Goal: Task Accomplishment & Management: Use online tool/utility

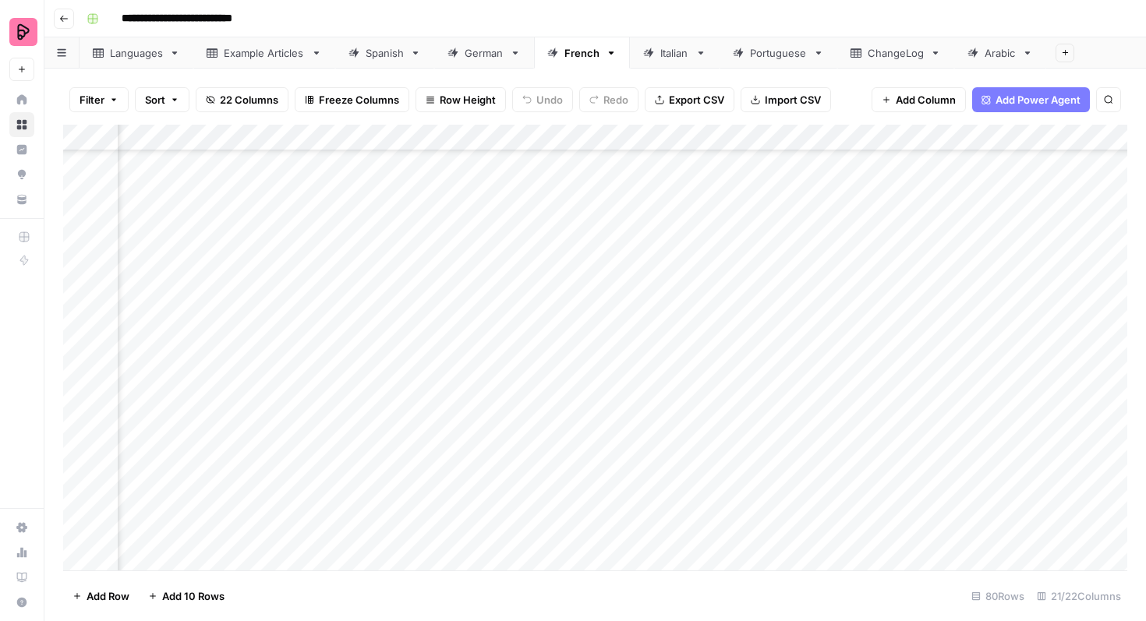
scroll to position [1726, 802]
click at [462, 65] on link "German" at bounding box center [484, 52] width 100 height 31
click at [389, 54] on div "Spanish" at bounding box center [385, 53] width 38 height 16
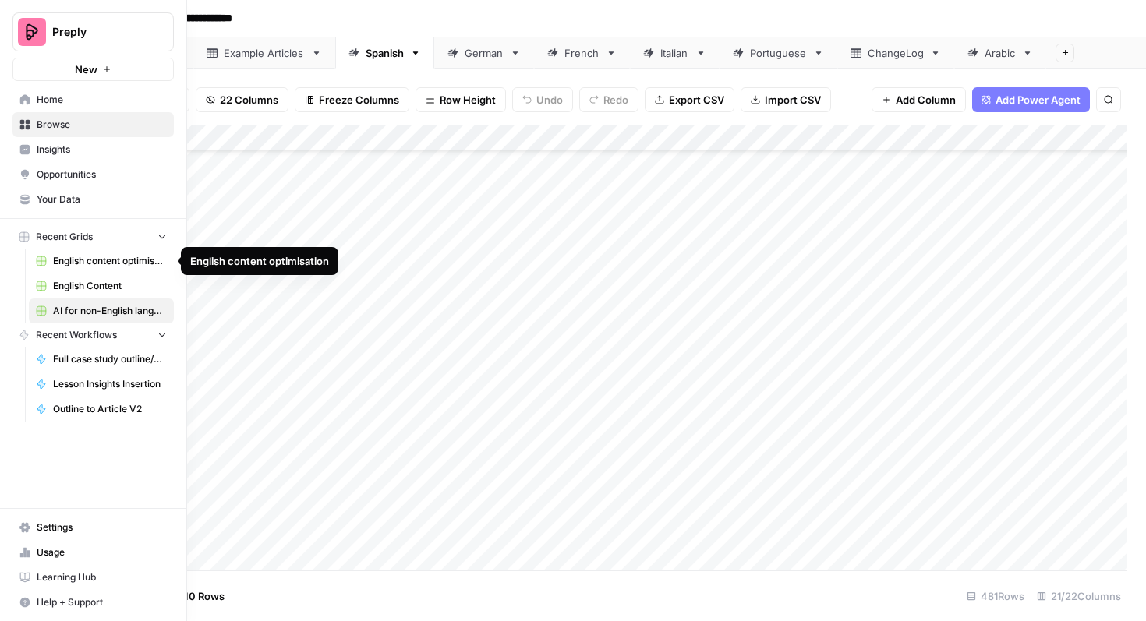
click at [97, 262] on span "English content optimisation" at bounding box center [110, 261] width 114 height 14
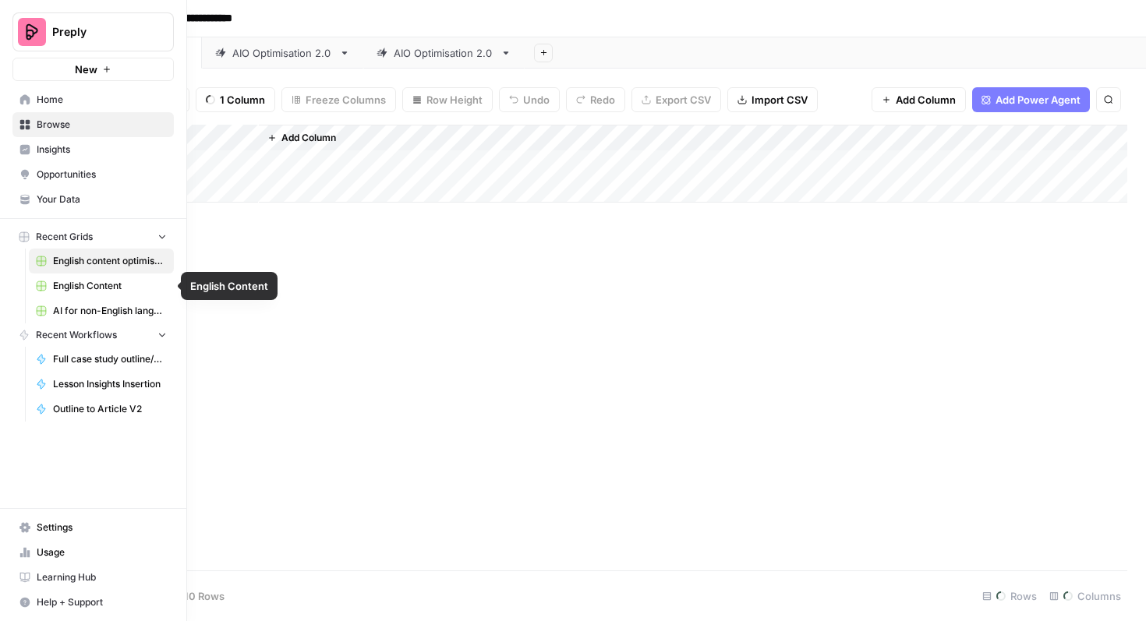
click at [91, 279] on span "English Content" at bounding box center [110, 286] width 114 height 14
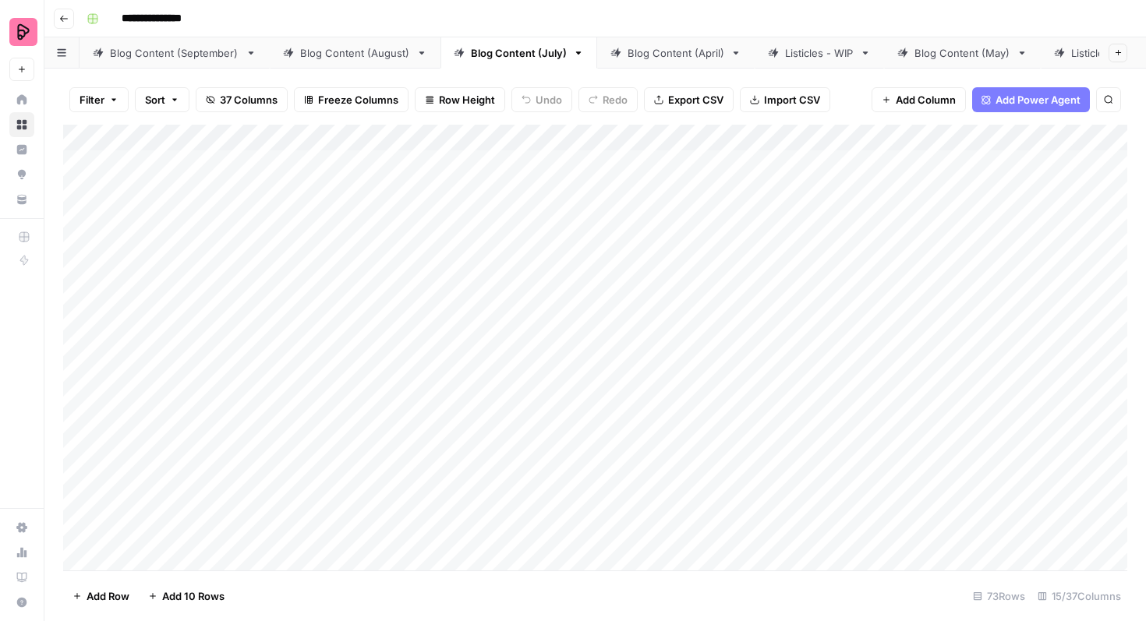
click at [174, 55] on div "Blog Content (September)" at bounding box center [174, 53] width 129 height 16
click at [149, 51] on div "Blog Content (September)" at bounding box center [174, 53] width 129 height 16
click at [149, 51] on input "**********" at bounding box center [174, 53] width 129 height 20
click at [250, 54] on icon "button" at bounding box center [251, 53] width 11 height 11
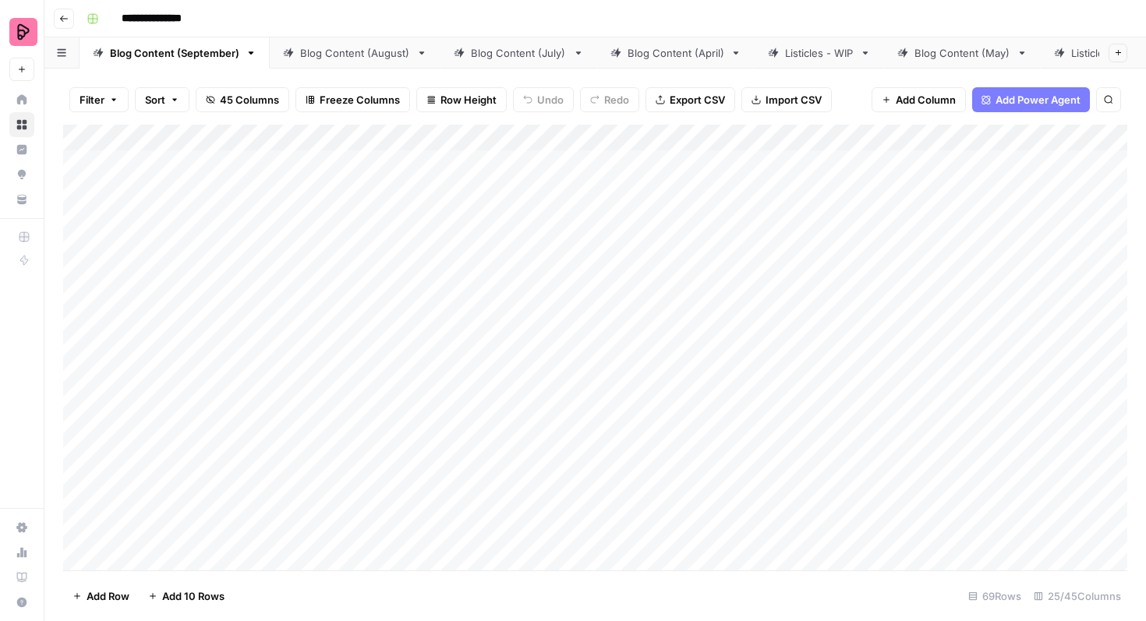
click at [428, 31] on header "**********" at bounding box center [595, 18] width 1102 height 37
click at [800, 58] on div "Listicles - WIP" at bounding box center [819, 53] width 69 height 16
click at [156, 51] on div "Blog Content (September)" at bounding box center [174, 53] width 129 height 16
click at [249, 54] on icon "button" at bounding box center [251, 53] width 11 height 11
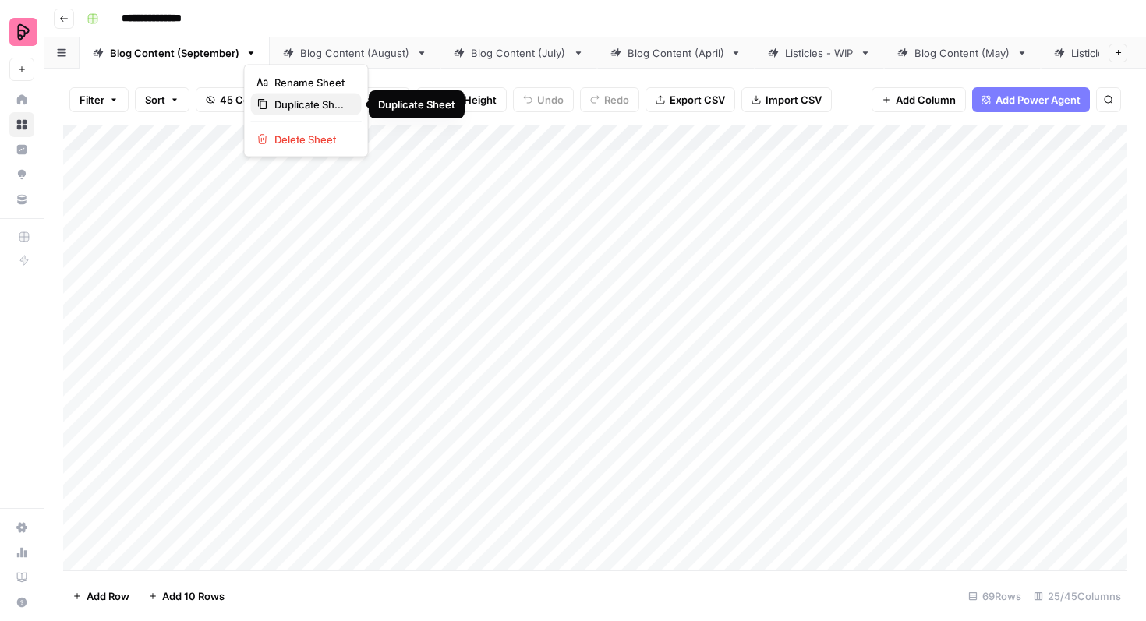
click at [282, 101] on span "Duplicate Sheet" at bounding box center [311, 105] width 75 height 16
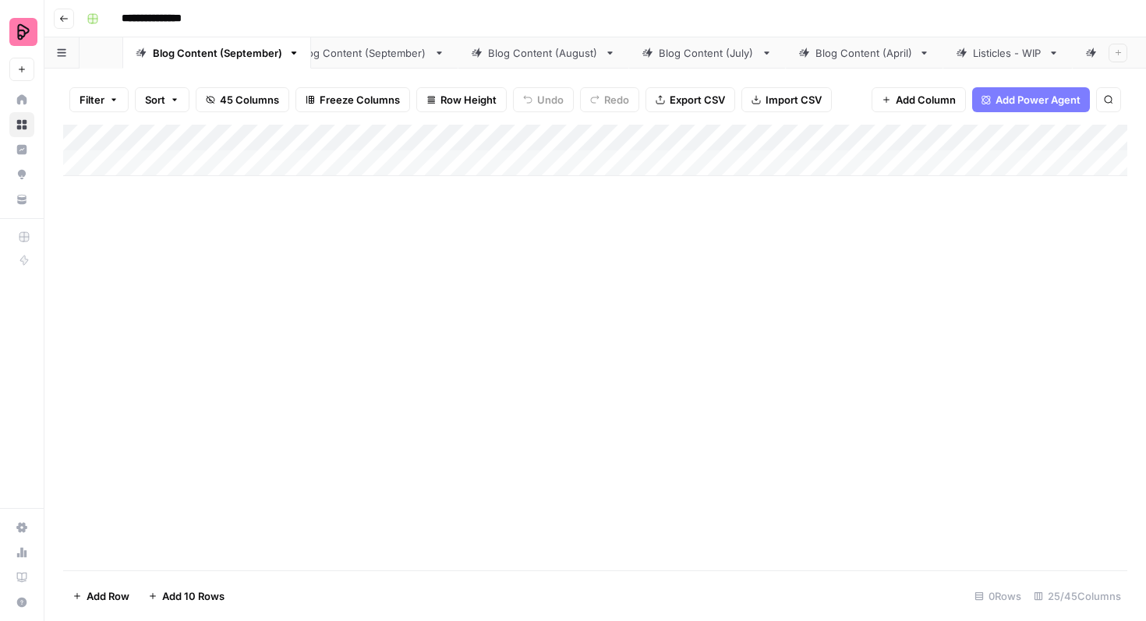
drag, startPoint x: 1019, startPoint y: 52, endPoint x: 204, endPoint y: 51, distance: 814.8
click at [204, 51] on div "Blog Content (September) Blog Content (August) Blog Content (July) Blog Content…" at bounding box center [595, 52] width 1102 height 31
click at [352, 48] on div "Blog Content (September)" at bounding box center [364, 53] width 129 height 16
click at [224, 52] on div "Blog Content (September)" at bounding box center [174, 53] width 129 height 16
click at [250, 51] on icon "button" at bounding box center [251, 52] width 5 height 3
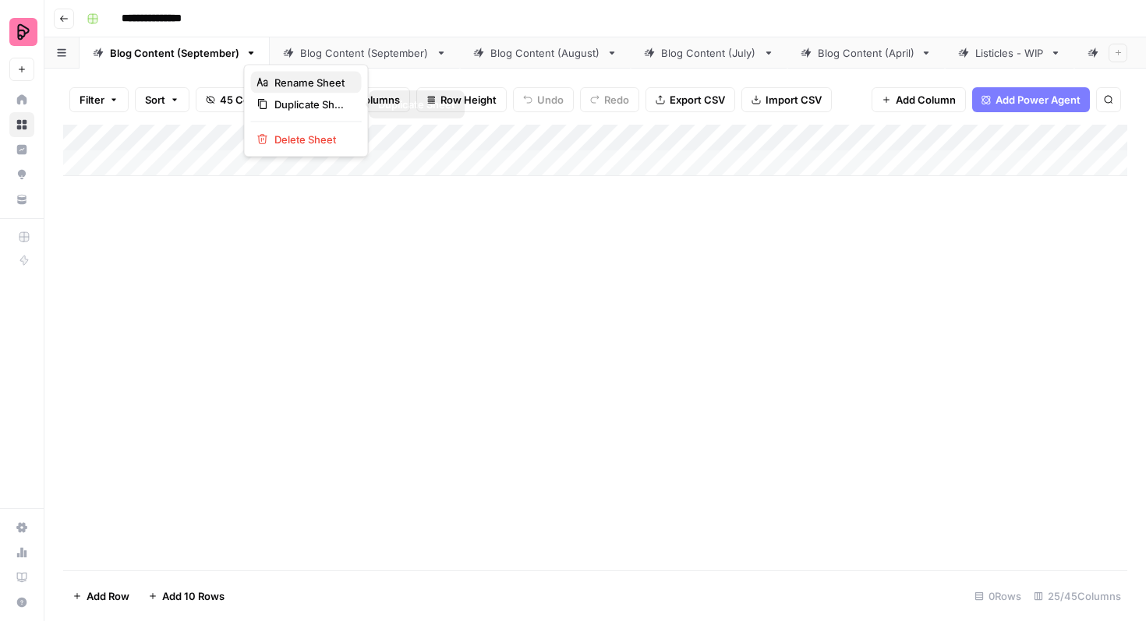
click at [297, 87] on span "Rename Sheet" at bounding box center [311, 83] width 75 height 16
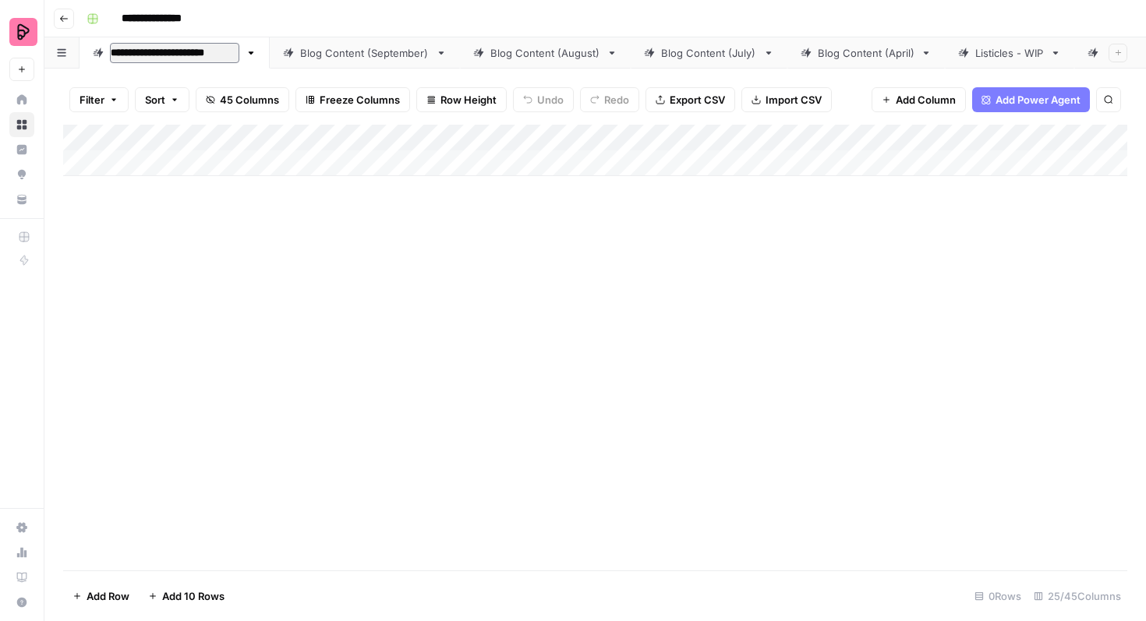
click at [232, 54] on input "**********" at bounding box center [174, 53] width 129 height 20
type input "**********"
click at [336, 58] on div "Blog Content (September)" at bounding box center [350, 53] width 129 height 16
click at [200, 55] on div "Blog Content (October)" at bounding box center [167, 53] width 115 height 16
click at [136, 165] on div "Add Column" at bounding box center [595, 150] width 1064 height 51
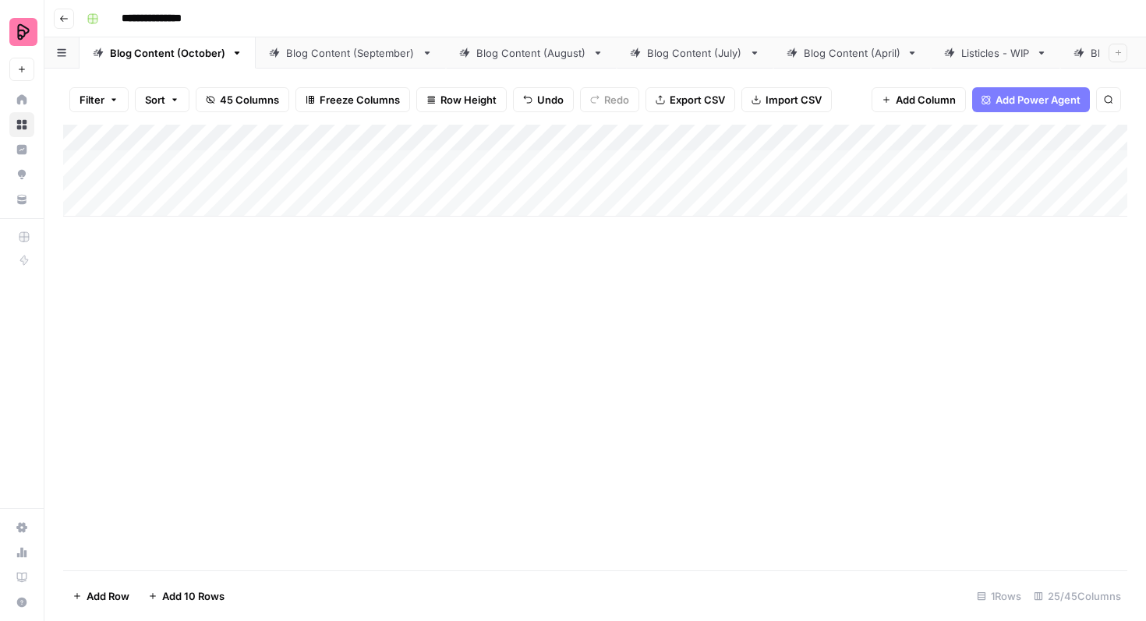
click at [131, 201] on div "Add Column" at bounding box center [595, 171] width 1064 height 92
click at [129, 250] on div "Add Column" at bounding box center [595, 191] width 1064 height 133
click at [134, 282] on div "Add Column" at bounding box center [595, 211] width 1064 height 173
click at [135, 165] on div "Add Column" at bounding box center [595, 232] width 1064 height 214
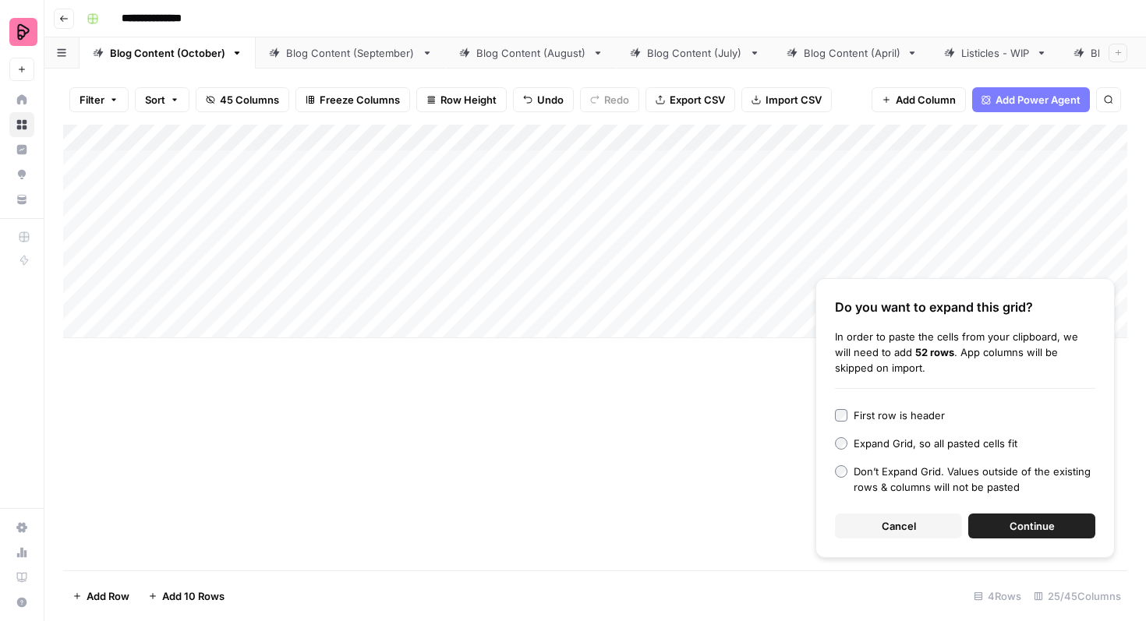
click at [1025, 523] on span "Continue" at bounding box center [1032, 527] width 45 height 16
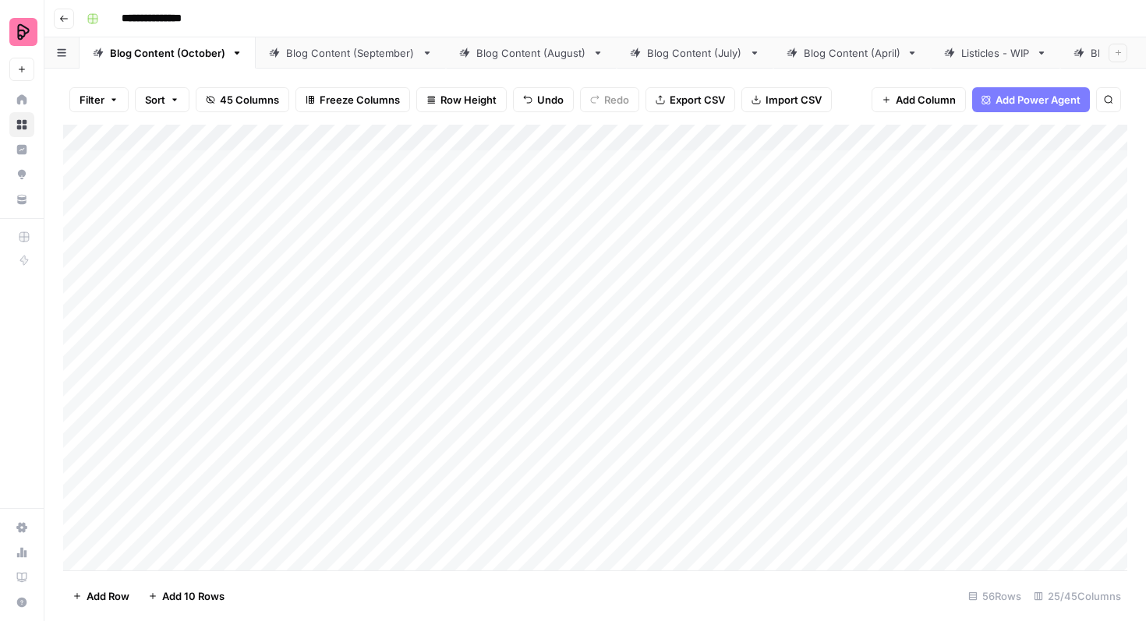
click at [364, 56] on div "Blog Content (September)" at bounding box center [350, 53] width 129 height 16
click at [179, 53] on div "Blog Content (October)" at bounding box center [167, 53] width 115 height 16
click at [378, 140] on div "Add Column" at bounding box center [595, 348] width 1064 height 446
click at [354, 135] on div at bounding box center [332, 140] width 116 height 31
click at [438, 116] on div "Filter Sort 45 Columns Freeze Columns Row Height Undo Redo Export CSV Import CS…" at bounding box center [595, 100] width 1064 height 50
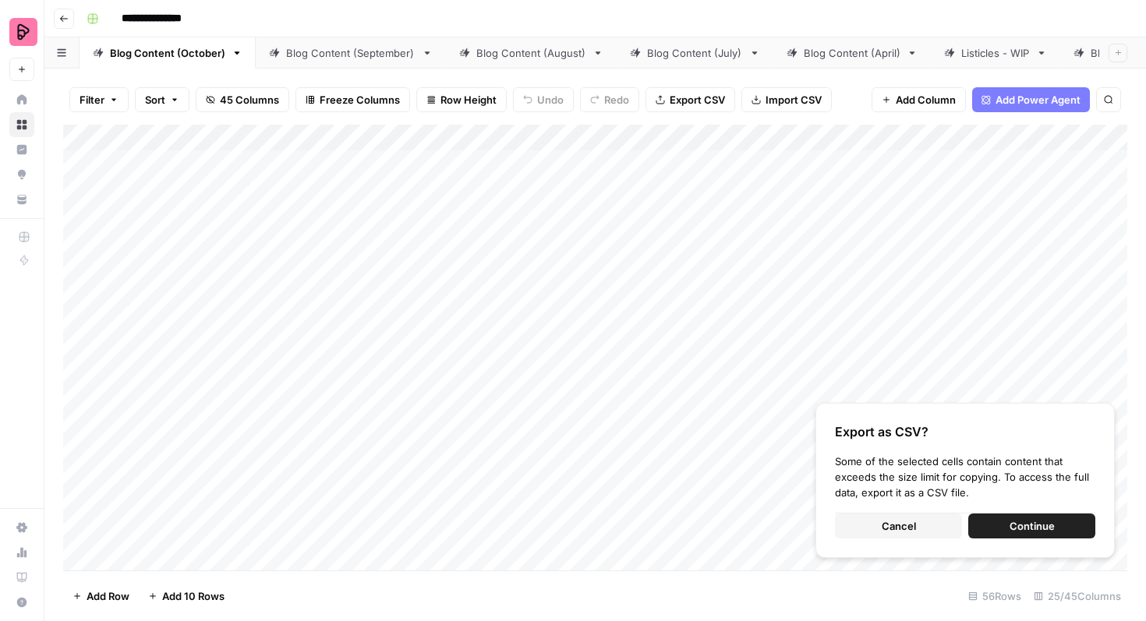
click at [456, 185] on div "Add Column" at bounding box center [595, 348] width 1064 height 446
drag, startPoint x: 377, startPoint y: 179, endPoint x: 377, endPoint y: 334, distance: 155.2
click at [377, 334] on div "Add Column" at bounding box center [595, 348] width 1064 height 446
click at [926, 525] on button "Cancel" at bounding box center [898, 526] width 127 height 25
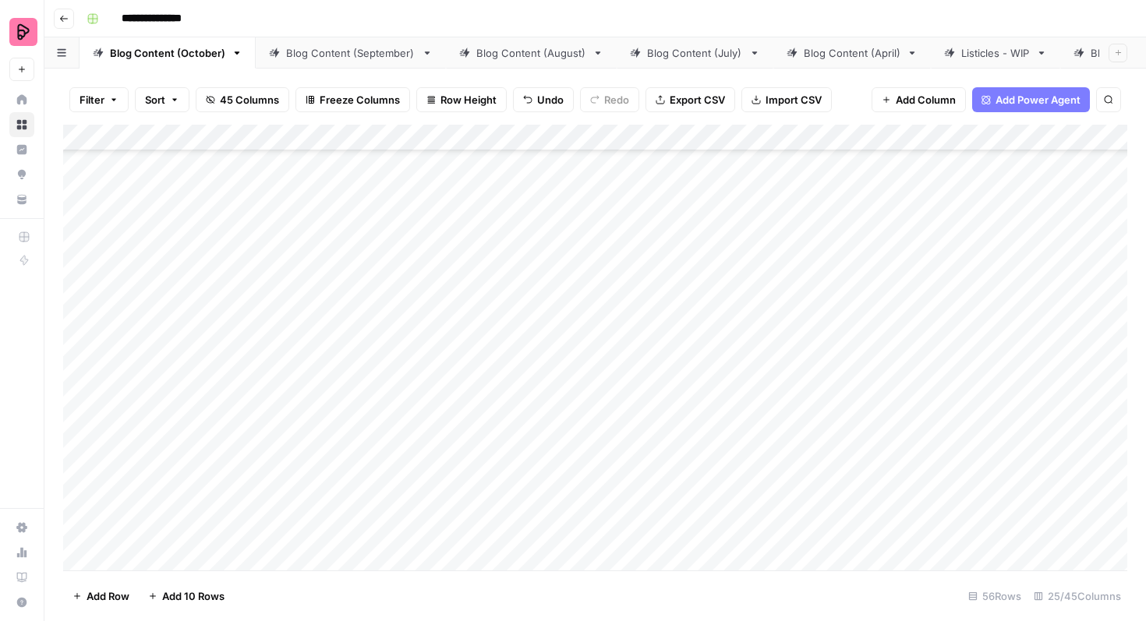
scroll to position [160, 0]
click at [409, 214] on div "Add Column" at bounding box center [595, 348] width 1064 height 446
drag, startPoint x: 358, startPoint y: 211, endPoint x: 339, endPoint y: 191, distance: 27.6
click at [339, 191] on div "Add Column" at bounding box center [595, 348] width 1064 height 446
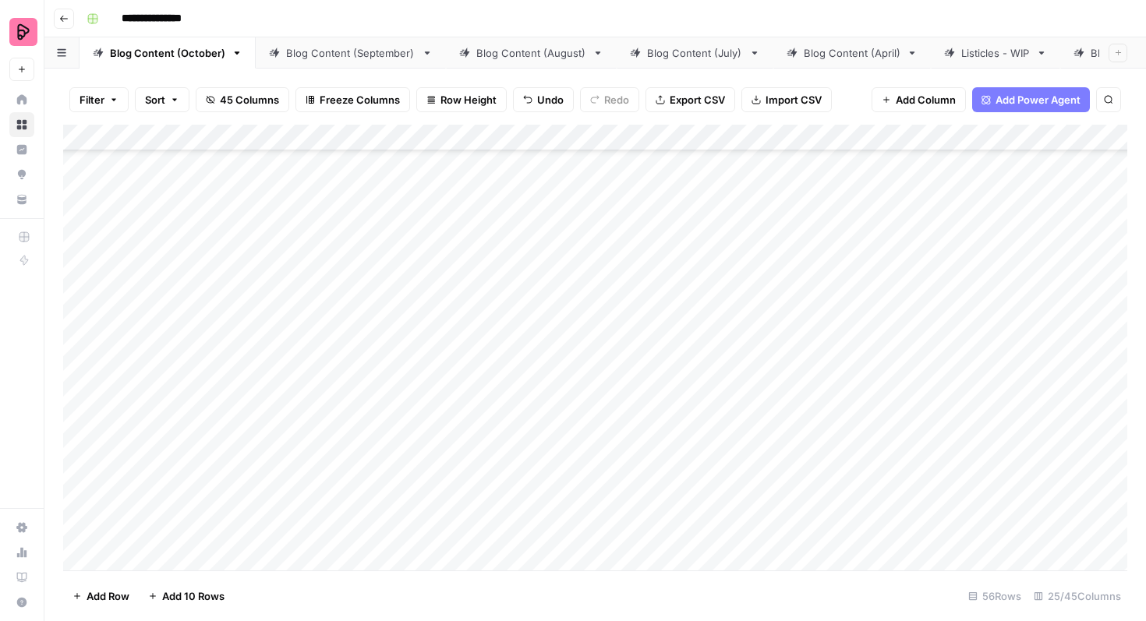
click at [451, 336] on div "Add Column" at bounding box center [595, 348] width 1064 height 446
drag, startPoint x: 355, startPoint y: 235, endPoint x: 341, endPoint y: 536, distance: 301.3
click at [341, 536] on div "Add Column" at bounding box center [595, 348] width 1064 height 446
click at [452, 445] on div "Add Column" at bounding box center [595, 348] width 1064 height 446
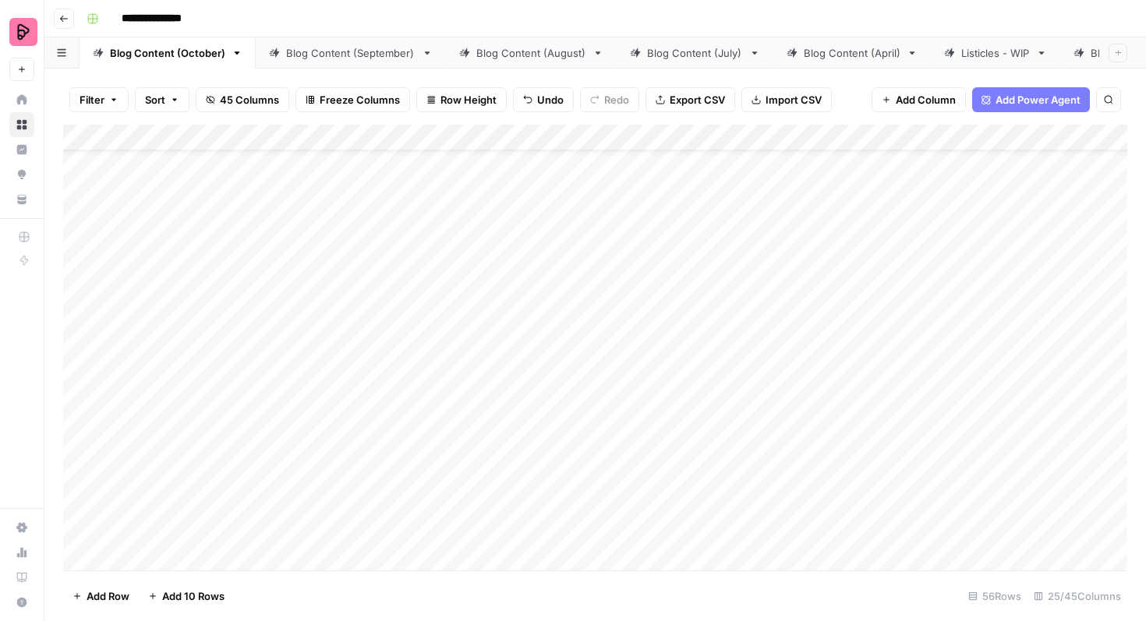
scroll to position [0, 0]
click at [476, 177] on div "Add Column" at bounding box center [595, 348] width 1064 height 446
click at [678, 280] on div "Add Column" at bounding box center [595, 348] width 1064 height 446
click at [325, 58] on div "Blog Content (September)" at bounding box center [350, 53] width 129 height 16
click at [172, 51] on div "Blog Content (October)" at bounding box center [167, 53] width 115 height 16
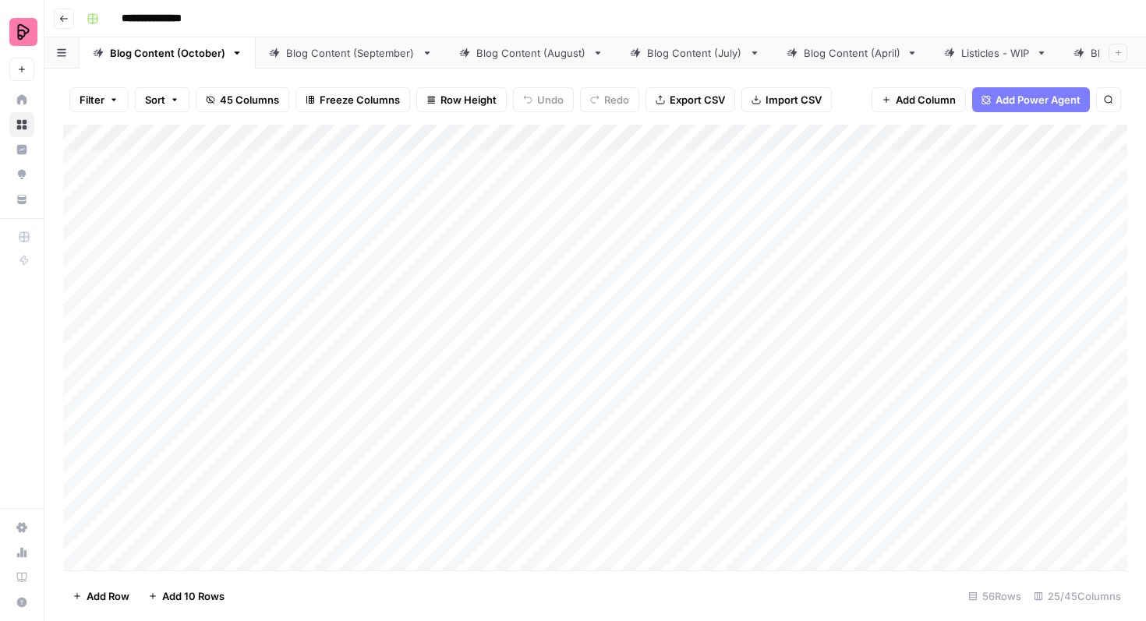
click at [756, 177] on div "Add Column" at bounding box center [595, 348] width 1064 height 446
type textarea "*****"
click at [716, 253] on div "Add Column" at bounding box center [595, 348] width 1064 height 446
click at [799, 171] on div "Add Column" at bounding box center [595, 348] width 1064 height 446
drag, startPoint x: 830, startPoint y: 188, endPoint x: 819, endPoint y: 511, distance: 323.0
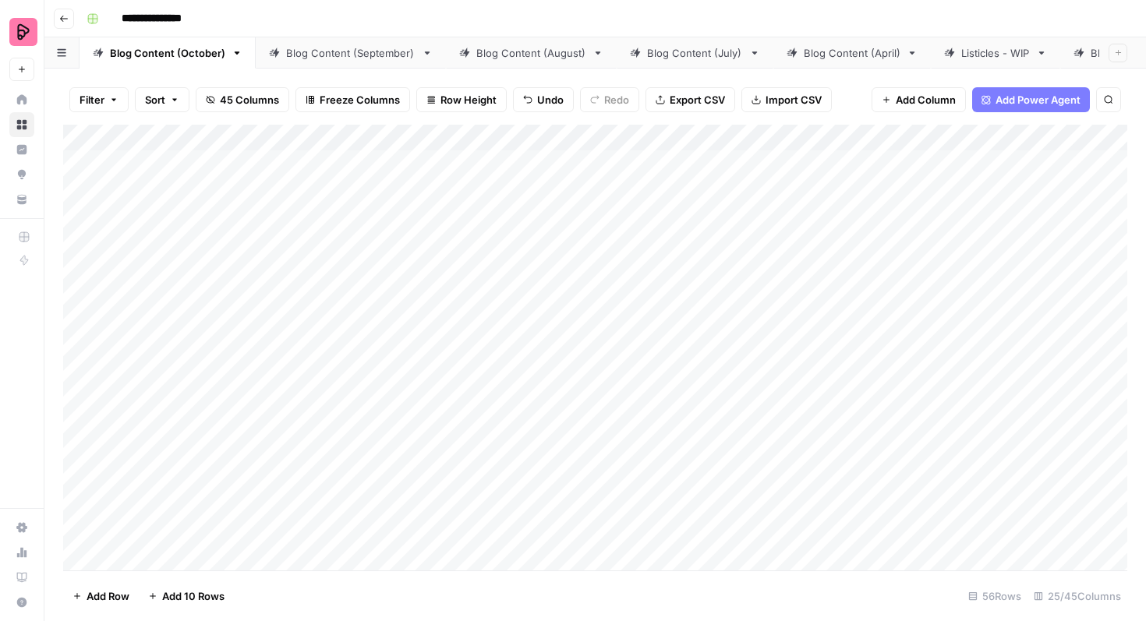
click at [819, 511] on div "Add Column" at bounding box center [595, 348] width 1064 height 446
drag, startPoint x: 832, startPoint y: 207, endPoint x: 781, endPoint y: 538, distance: 335.2
click at [781, 538] on div "Add Column" at bounding box center [595, 348] width 1064 height 446
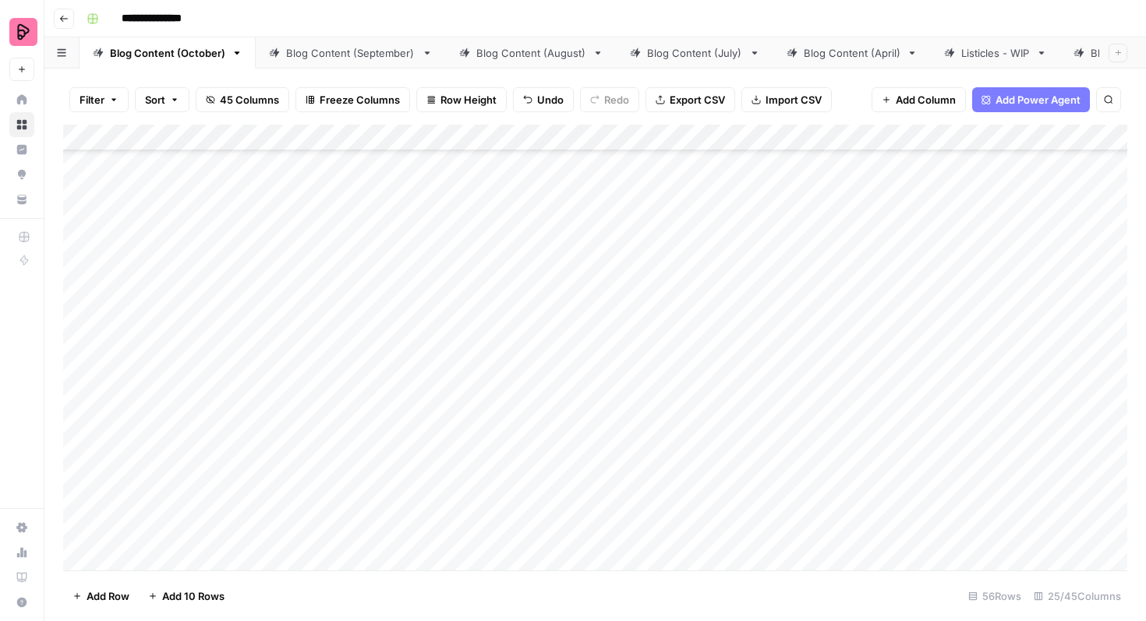
drag, startPoint x: 830, startPoint y: 252, endPoint x: 809, endPoint y: 550, distance: 298.6
click at [809, 550] on div "Add Column" at bounding box center [595, 348] width 1064 height 446
drag, startPoint x: 830, startPoint y: 221, endPoint x: 805, endPoint y: 546, distance: 326.1
click at [805, 546] on div "Add Column" at bounding box center [595, 348] width 1064 height 446
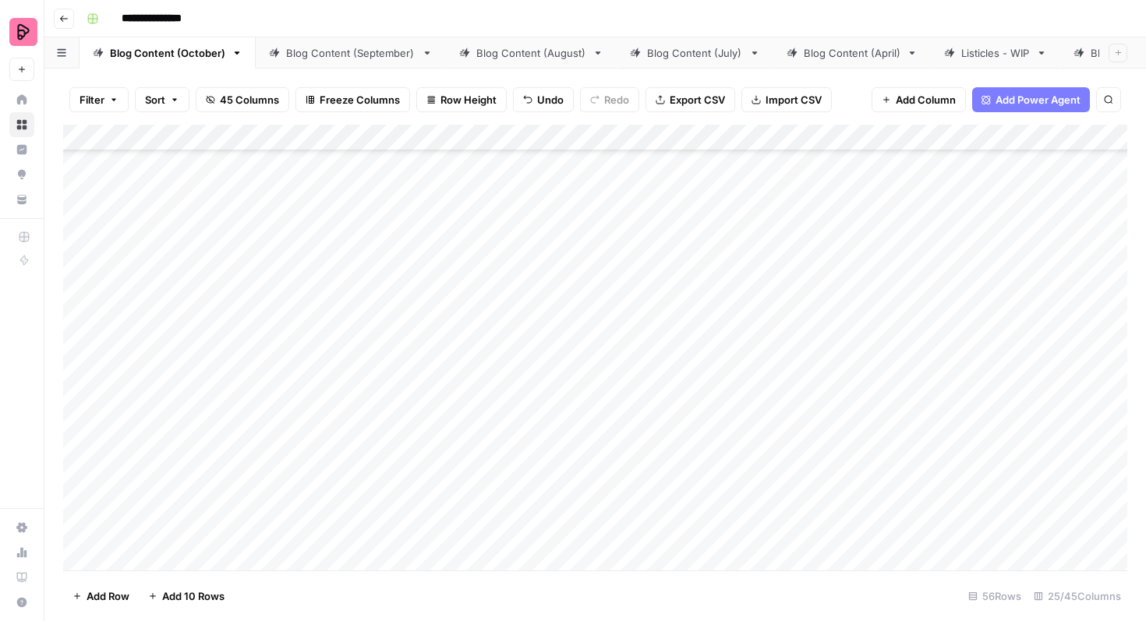
scroll to position [1876, 0]
drag, startPoint x: 831, startPoint y: 502, endPoint x: 831, endPoint y: 534, distance: 32.0
click at [831, 534] on div "Add Column" at bounding box center [595, 348] width 1064 height 446
click at [343, 44] on link "Blog Content (September)" at bounding box center [351, 52] width 190 height 31
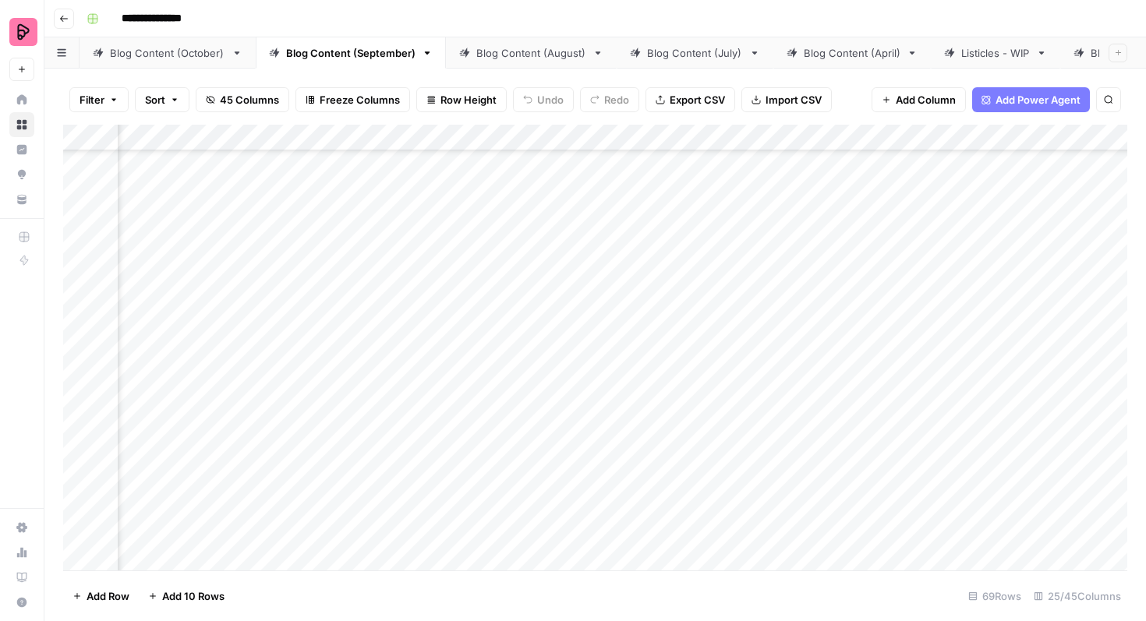
scroll to position [2403, 80]
click at [202, 59] on div "Blog Content (October)" at bounding box center [167, 53] width 115 height 16
click at [646, 171] on div "Add Column" at bounding box center [595, 348] width 1064 height 446
click at [784, 179] on div "Add Column" at bounding box center [595, 348] width 1064 height 446
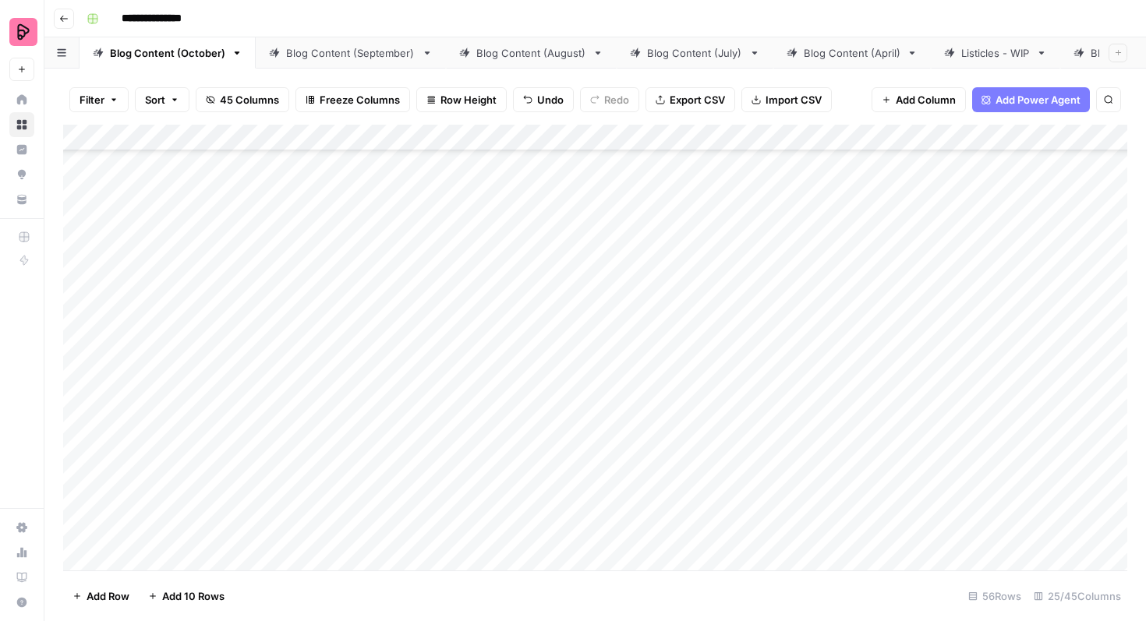
drag, startPoint x: 830, startPoint y: 196, endPoint x: 823, endPoint y: 337, distance: 141.3
click at [823, 337] on div "Add Column" at bounding box center [595, 348] width 1064 height 446
click at [319, 61] on link "Blog Content (September)" at bounding box center [351, 52] width 190 height 31
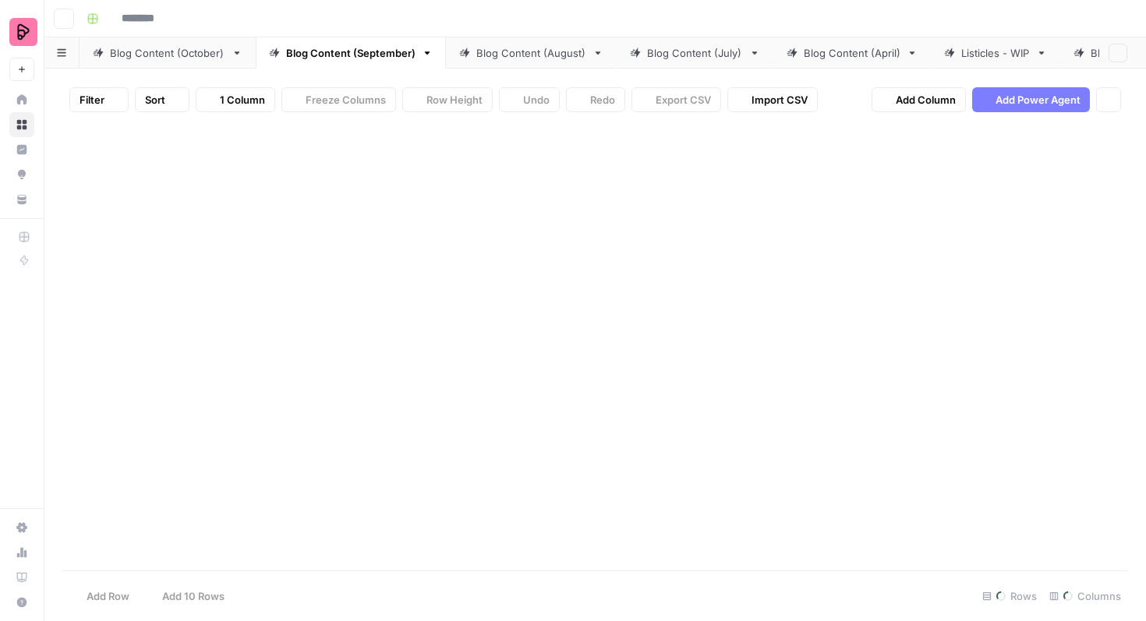
type input "**********"
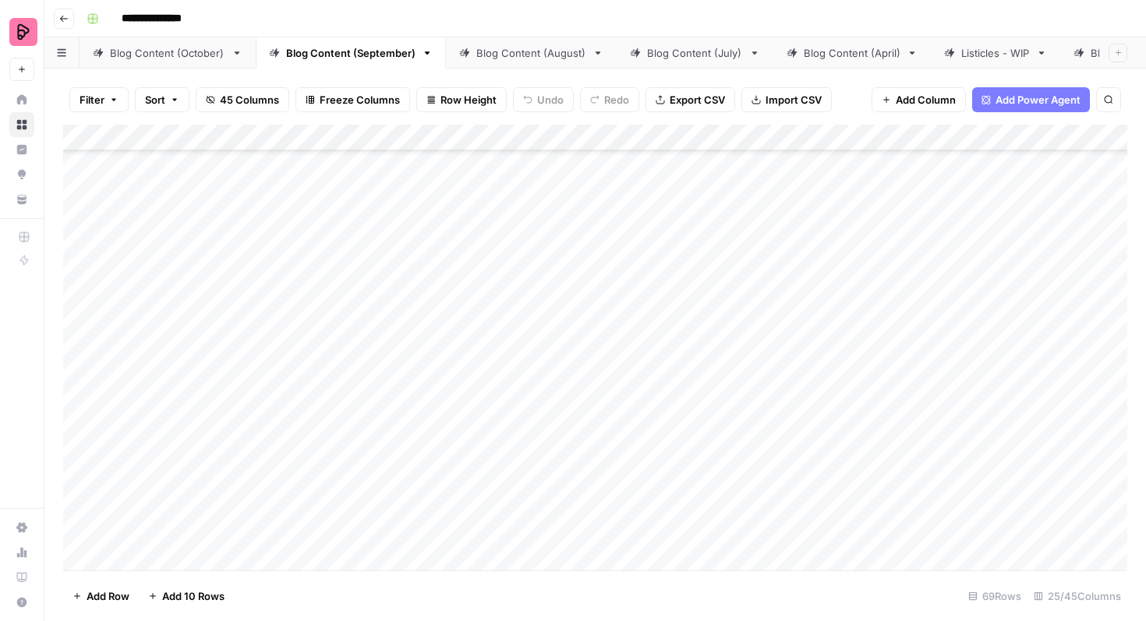
scroll to position [1556, 0]
click at [200, 51] on div "Blog Content (October)" at bounding box center [167, 53] width 115 height 16
drag, startPoint x: 352, startPoint y: 135, endPoint x: 500, endPoint y: 137, distance: 148.2
click at [500, 137] on div "Add Column" at bounding box center [595, 348] width 1064 height 446
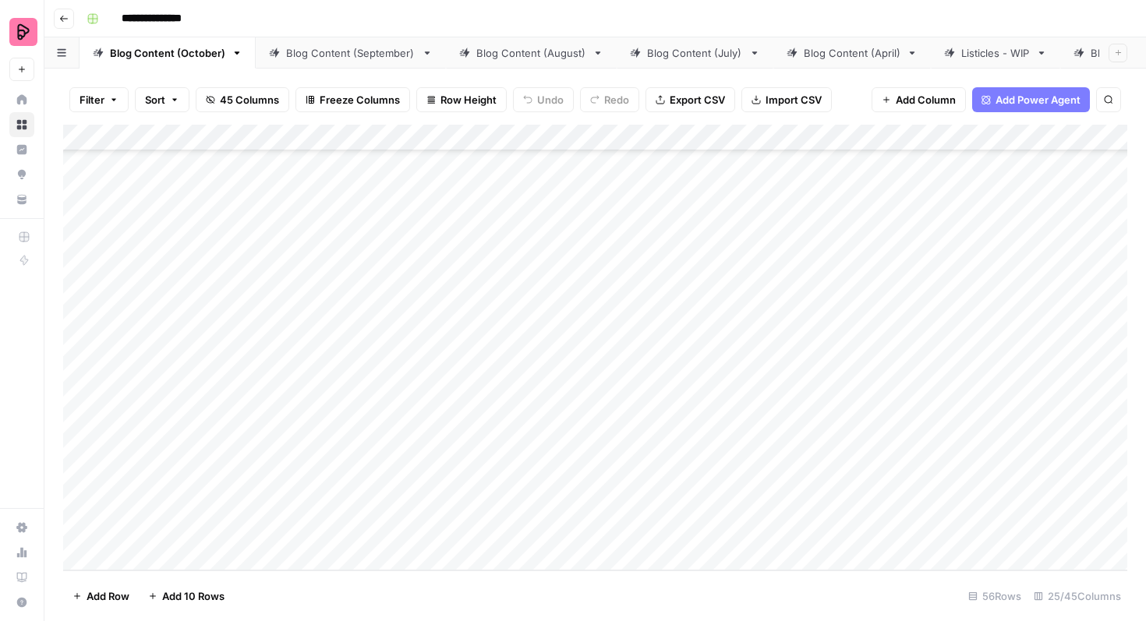
drag, startPoint x: 156, startPoint y: 160, endPoint x: 366, endPoint y: 513, distance: 410.8
click at [366, 513] on div "Add Column" at bounding box center [595, 348] width 1064 height 446
drag, startPoint x: 534, startPoint y: 140, endPoint x: 365, endPoint y: 140, distance: 169.2
click at [365, 140] on div "Add Column" at bounding box center [595, 348] width 1064 height 446
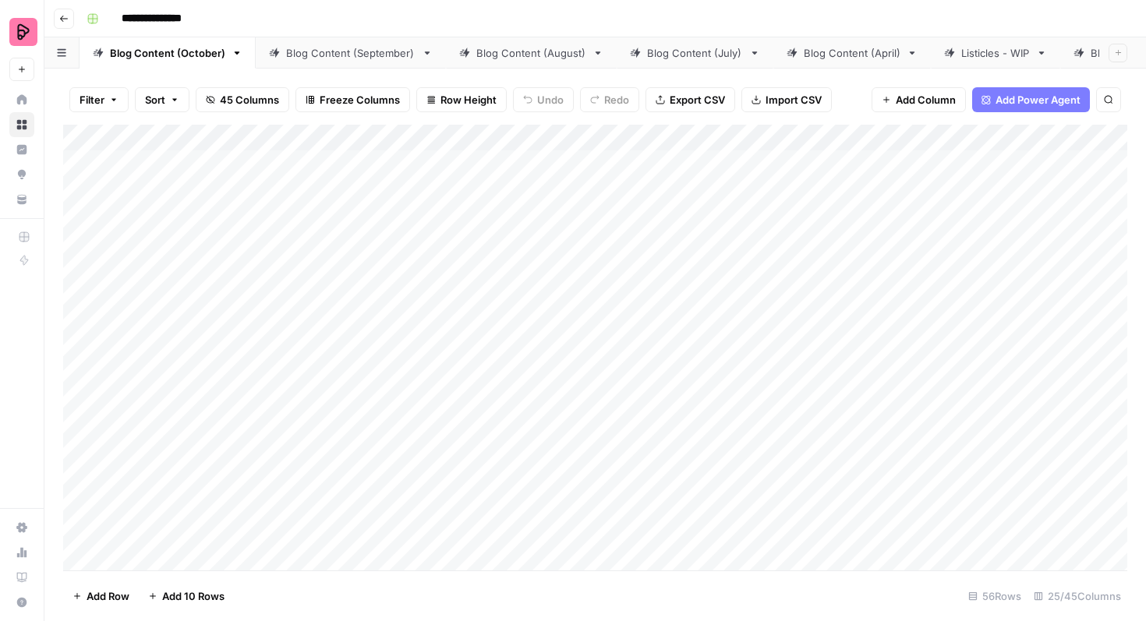
click at [165, 210] on div "Add Column" at bounding box center [595, 348] width 1064 height 446
click at [359, 54] on div "Blog Content (September)" at bounding box center [350, 53] width 129 height 16
click at [168, 56] on div "Blog Content (October)" at bounding box center [167, 53] width 115 height 16
click at [150, 170] on div "Add Column" at bounding box center [595, 348] width 1064 height 446
drag, startPoint x: 324, startPoint y: 137, endPoint x: 476, endPoint y: 139, distance: 152.8
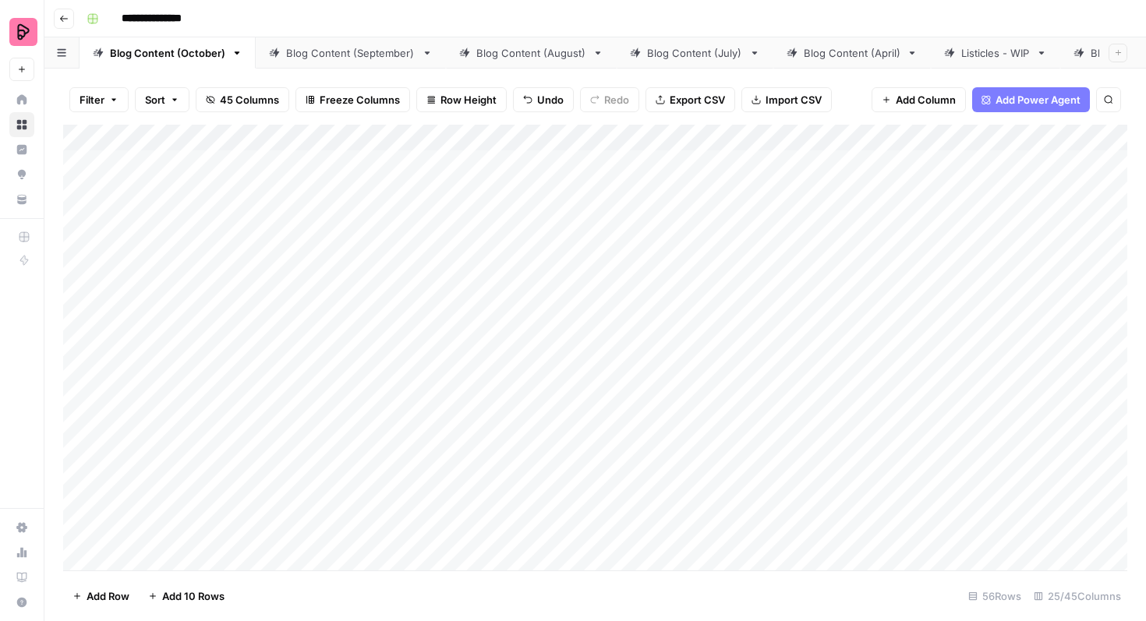
click at [476, 139] on div "Add Column" at bounding box center [595, 348] width 1064 height 446
drag, startPoint x: 176, startPoint y: 173, endPoint x: 395, endPoint y: 524, distance: 413.7
click at [395, 524] on div "Add Column" at bounding box center [595, 348] width 1064 height 446
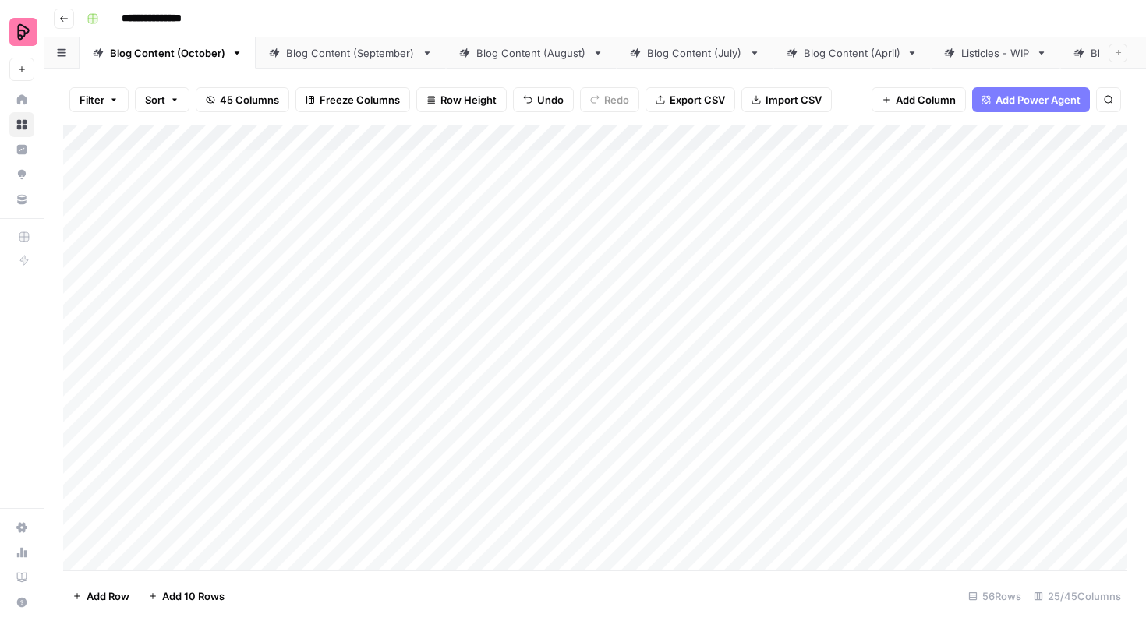
drag, startPoint x: 517, startPoint y: 140, endPoint x: 363, endPoint y: 140, distance: 154.4
click at [363, 140] on div "Add Column" at bounding box center [595, 348] width 1064 height 446
